Goal: Task Accomplishment & Management: Manage account settings

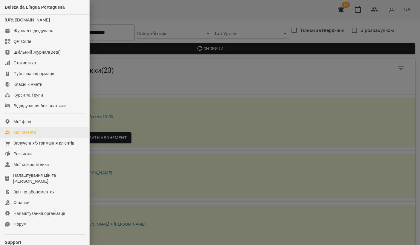
click at [39, 138] on link "Мої клієнти" at bounding box center [44, 132] width 89 height 11
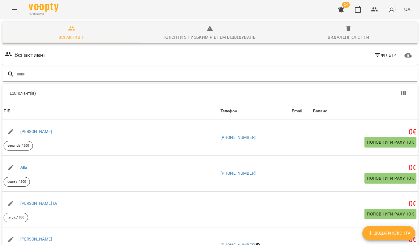
click at [230, 74] on input "text" at bounding box center [216, 75] width 398 height 10
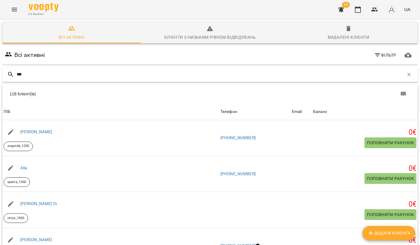
type input "****"
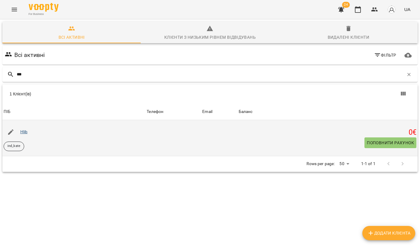
drag, startPoint x: 230, startPoint y: 74, endPoint x: 25, endPoint y: 132, distance: 212.8
click at [25, 132] on link "Hlib" at bounding box center [23, 132] width 7 height 5
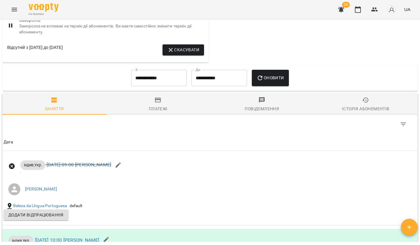
scroll to position [355, 0]
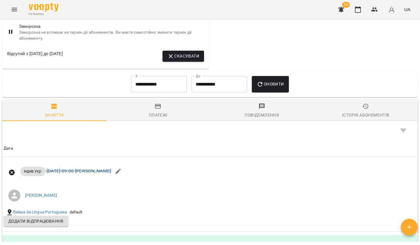
click at [157, 76] on input "**********" at bounding box center [159, 84] width 56 height 17
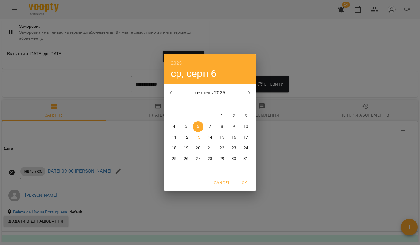
click at [167, 94] on icon "button" at bounding box center [170, 92] width 7 height 7
click at [215, 129] on span "10" at bounding box center [210, 127] width 11 height 6
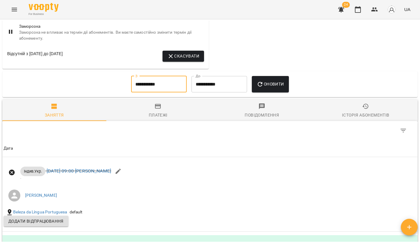
click at [279, 90] on button "Оновити" at bounding box center [270, 84] width 37 height 17
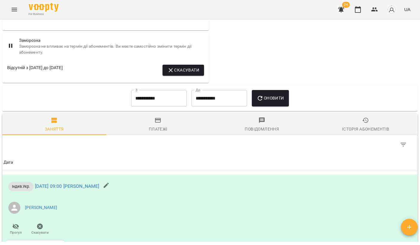
scroll to position [344, 0]
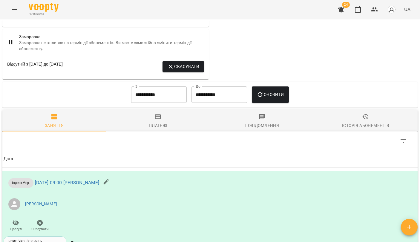
click at [143, 93] on input "**********" at bounding box center [159, 95] width 56 height 17
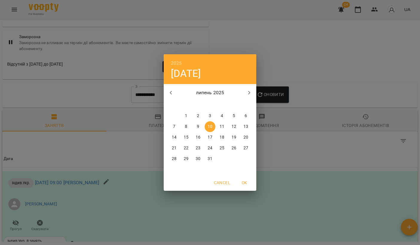
click at [186, 112] on button "1" at bounding box center [186, 116] width 11 height 11
type input "**********"
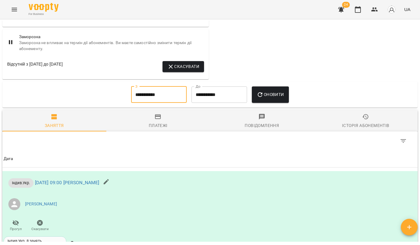
click at [281, 97] on button "Оновити" at bounding box center [270, 95] width 37 height 17
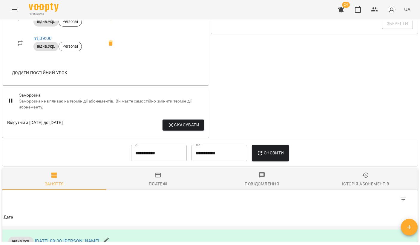
scroll to position [295, 0]
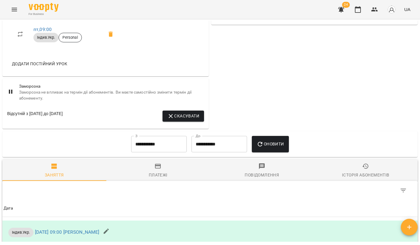
click at [379, 175] on div "Історія абонементів" at bounding box center [365, 175] width 47 height 7
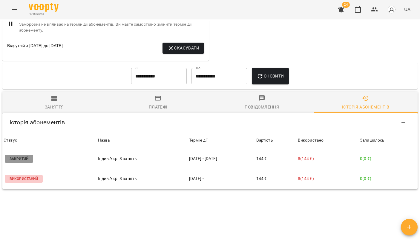
scroll to position [364, 0]
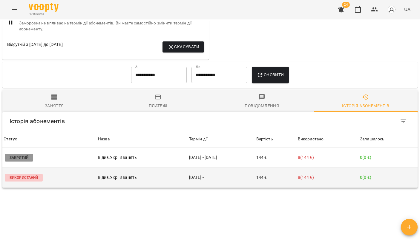
click at [188, 175] on td "[DATE] -" at bounding box center [221, 178] width 67 height 20
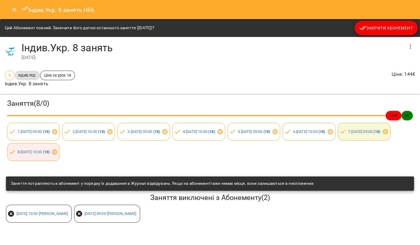
click at [16, 6] on icon "Close" at bounding box center [14, 9] width 7 height 7
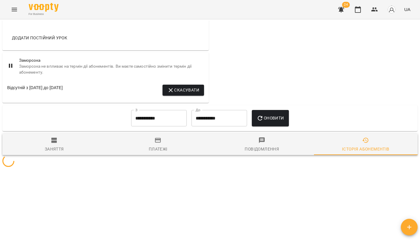
scroll to position [318, 0]
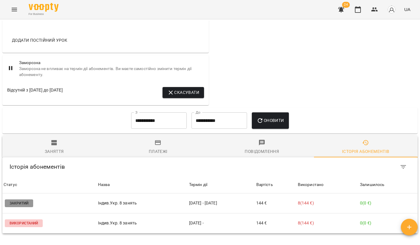
click at [196, 87] on button "Скасувати" at bounding box center [183, 92] width 42 height 11
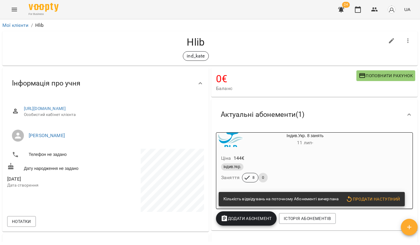
scroll to position [0, 0]
click at [340, 8] on icon "button" at bounding box center [340, 9] width 7 height 7
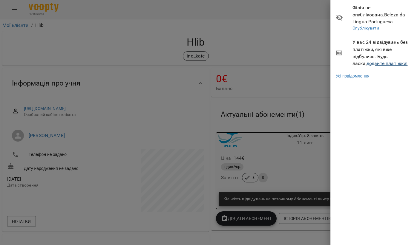
click at [368, 61] on link "додайте платіжки!" at bounding box center [386, 64] width 41 height 6
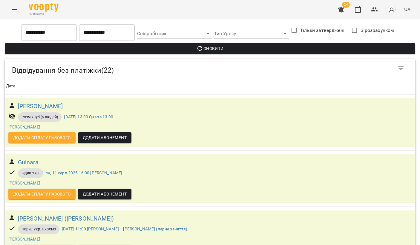
scroll to position [102, 0]
click at [57, 214] on h6 "[PERSON_NAME] ([PERSON_NAME])" at bounding box center [66, 218] width 96 height 9
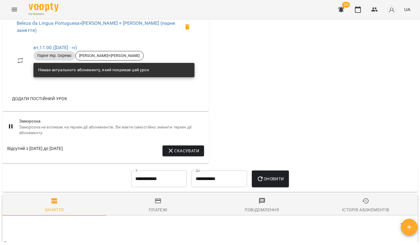
scroll to position [304, 0]
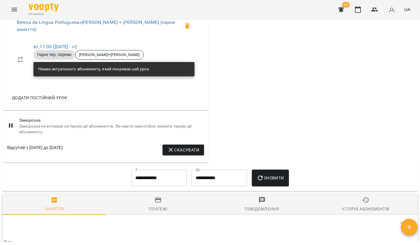
click at [151, 174] on input "**********" at bounding box center [159, 178] width 56 height 17
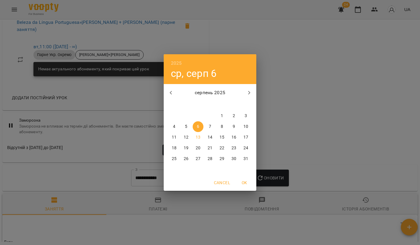
click at [225, 112] on button "1" at bounding box center [222, 116] width 11 height 11
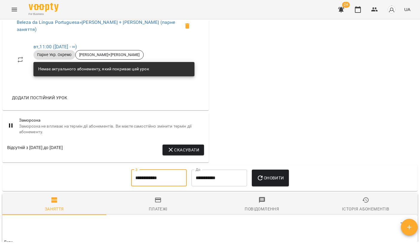
click at [266, 165] on div "**********" at bounding box center [209, 178] width 415 height 26
click at [276, 180] on button "Оновити" at bounding box center [270, 178] width 37 height 17
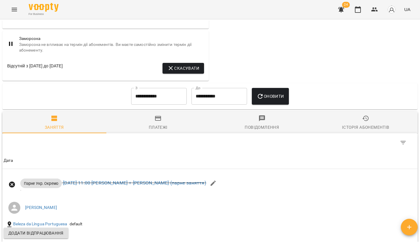
scroll to position [383, 0]
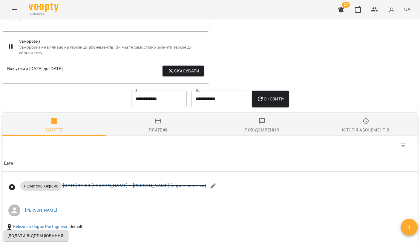
click at [164, 103] on input "**********" at bounding box center [159, 99] width 56 height 17
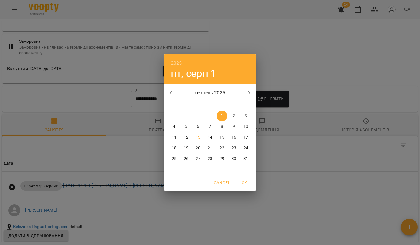
click at [171, 93] on icon "button" at bounding box center [170, 92] width 7 height 7
click at [204, 120] on div "2" at bounding box center [198, 116] width 12 height 11
type input "**********"
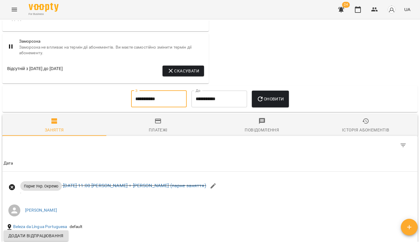
click at [268, 96] on span "Оновити" at bounding box center [270, 99] width 27 height 7
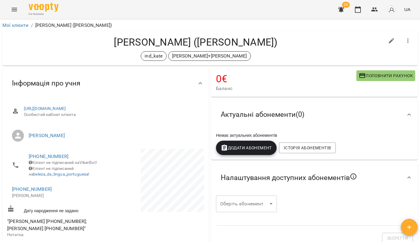
scroll to position [0, 0]
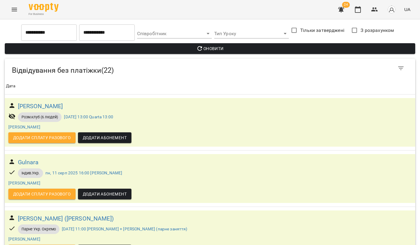
scroll to position [105, 0]
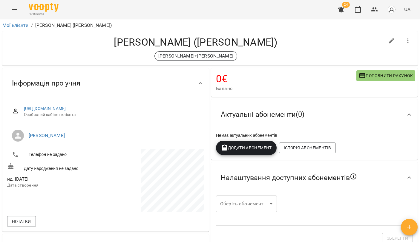
click at [343, 7] on icon "button" at bounding box center [340, 9] width 7 height 7
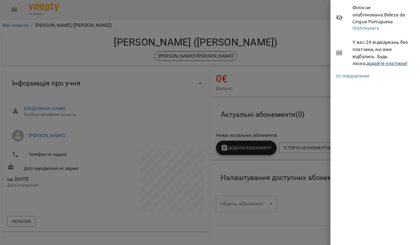
click at [366, 61] on link "додайте платіжки!" at bounding box center [386, 64] width 41 height 6
